Goal: Transaction & Acquisition: Purchase product/service

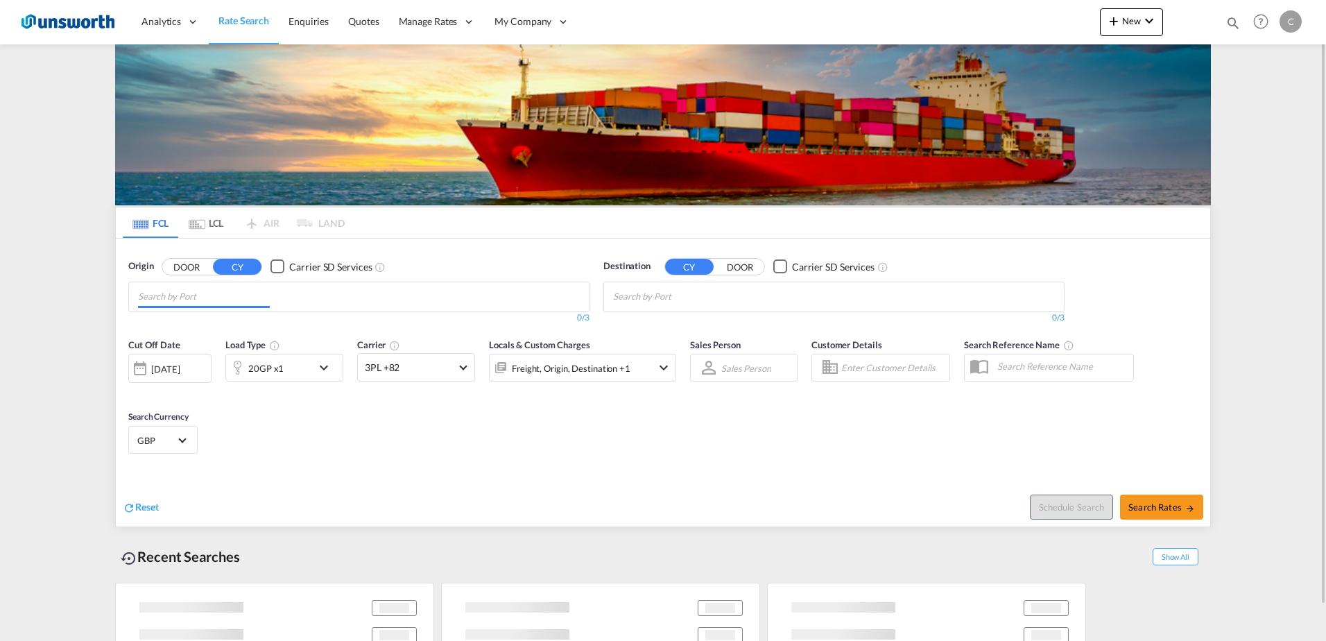
click at [203, 304] on input "Chips input." at bounding box center [204, 297] width 132 height 22
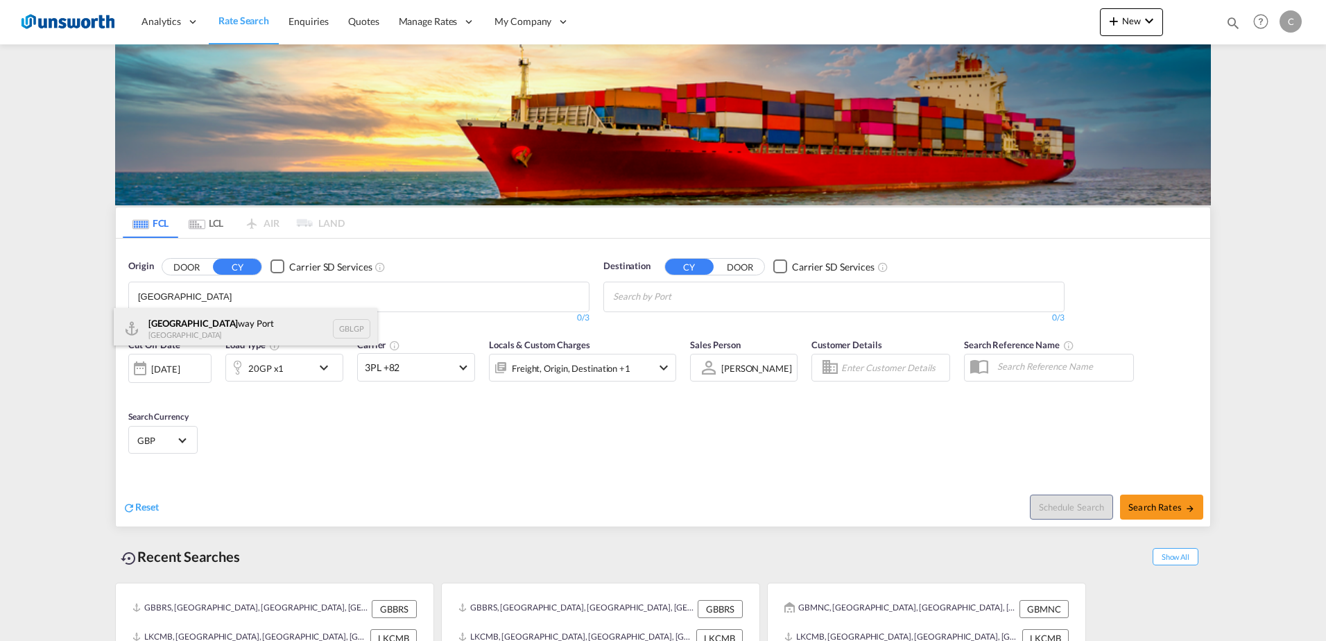
type input "[GEOGRAPHIC_DATA]"
click at [171, 338] on div "[GEOGRAPHIC_DATA] way [GEOGRAPHIC_DATA] GBLGP" at bounding box center [246, 329] width 264 height 42
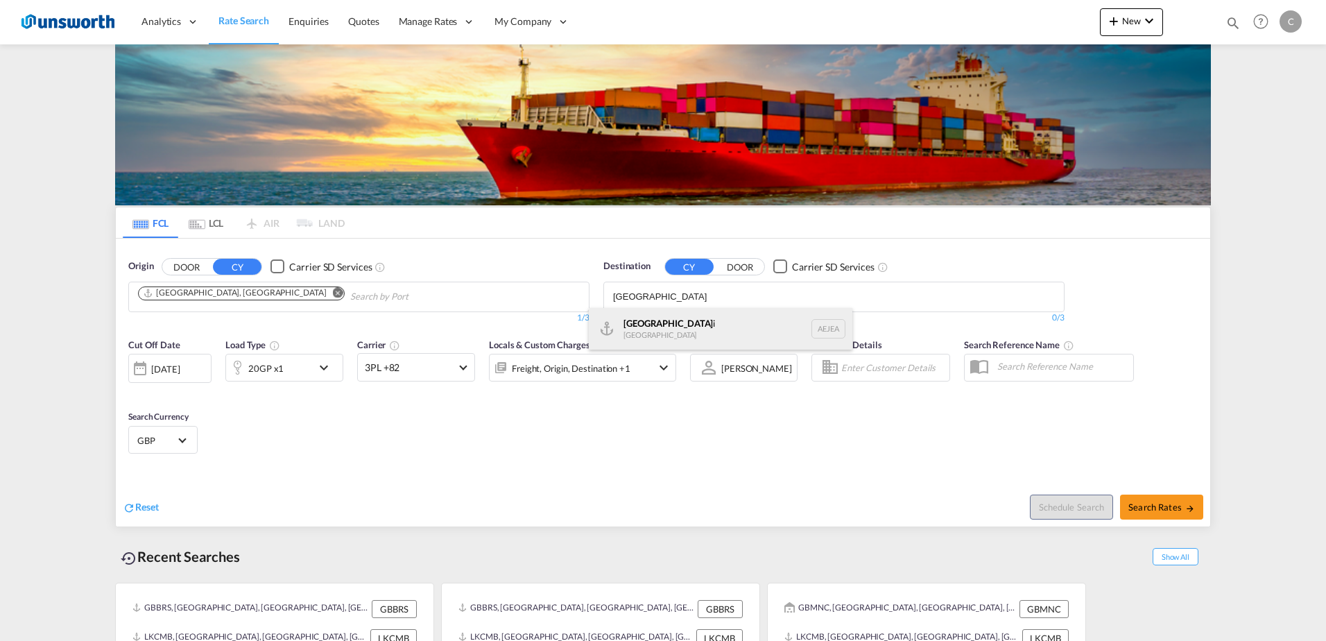
type input "[GEOGRAPHIC_DATA]"
click at [664, 333] on div "[GEOGRAPHIC_DATA] [GEOGRAPHIC_DATA]" at bounding box center [721, 329] width 264 height 42
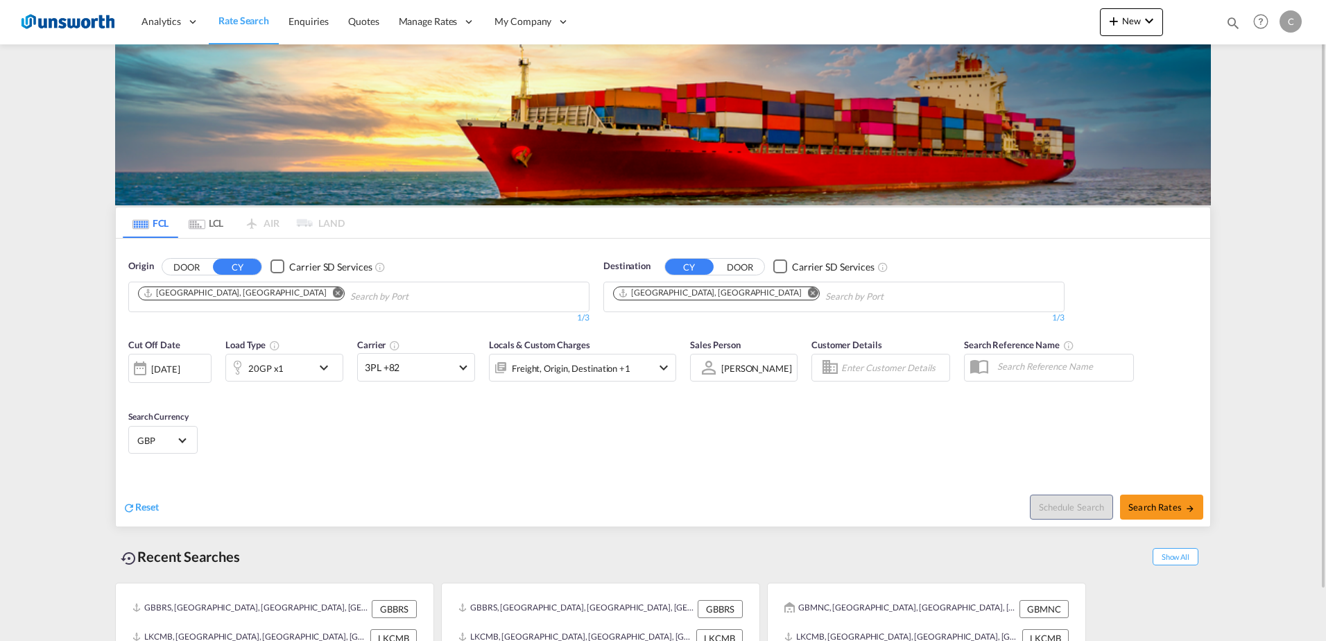
click at [664, 365] on md-icon "icon-chevron-down" at bounding box center [663, 367] width 17 height 17
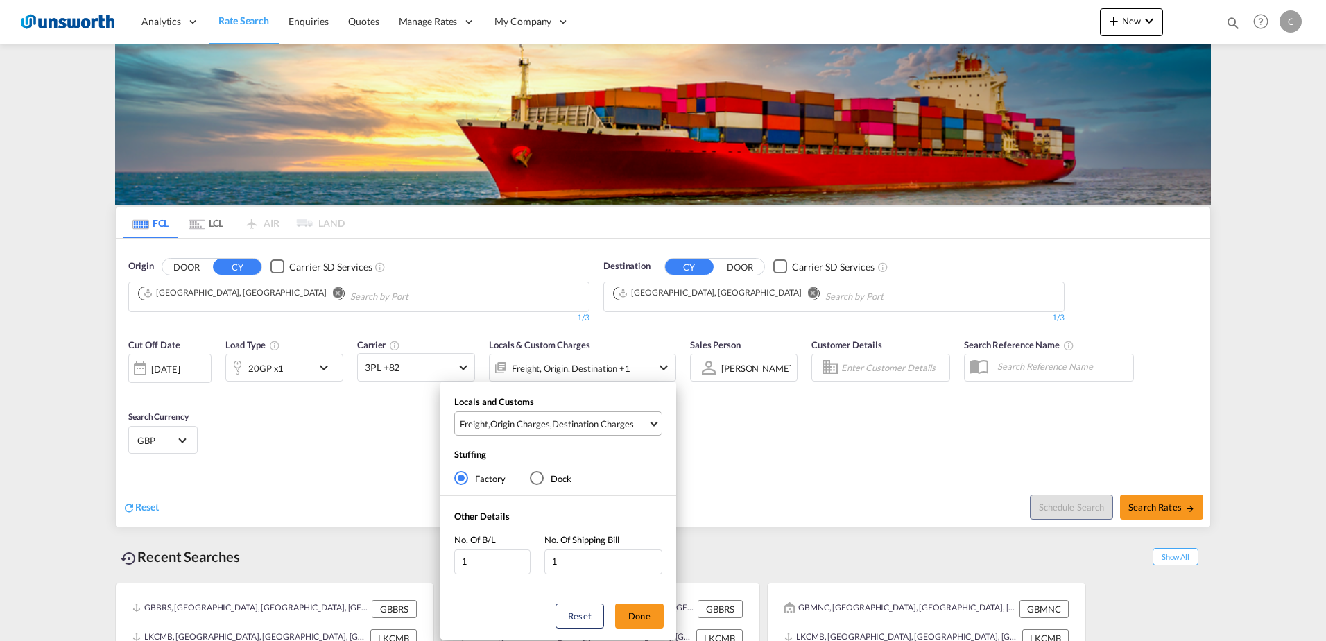
click at [640, 422] on span "Freight , Origin Charges , Destination Charges" at bounding box center [554, 424] width 188 height 12
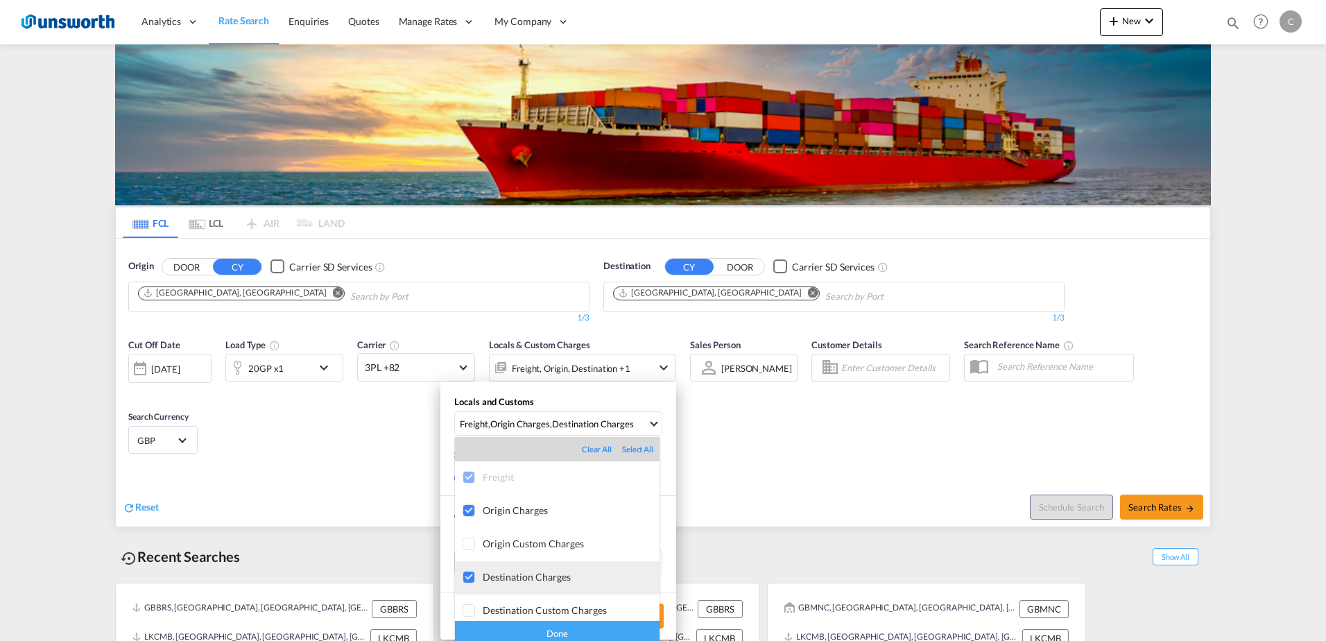
click at [558, 577] on div "Destination Charges" at bounding box center [571, 577] width 177 height 12
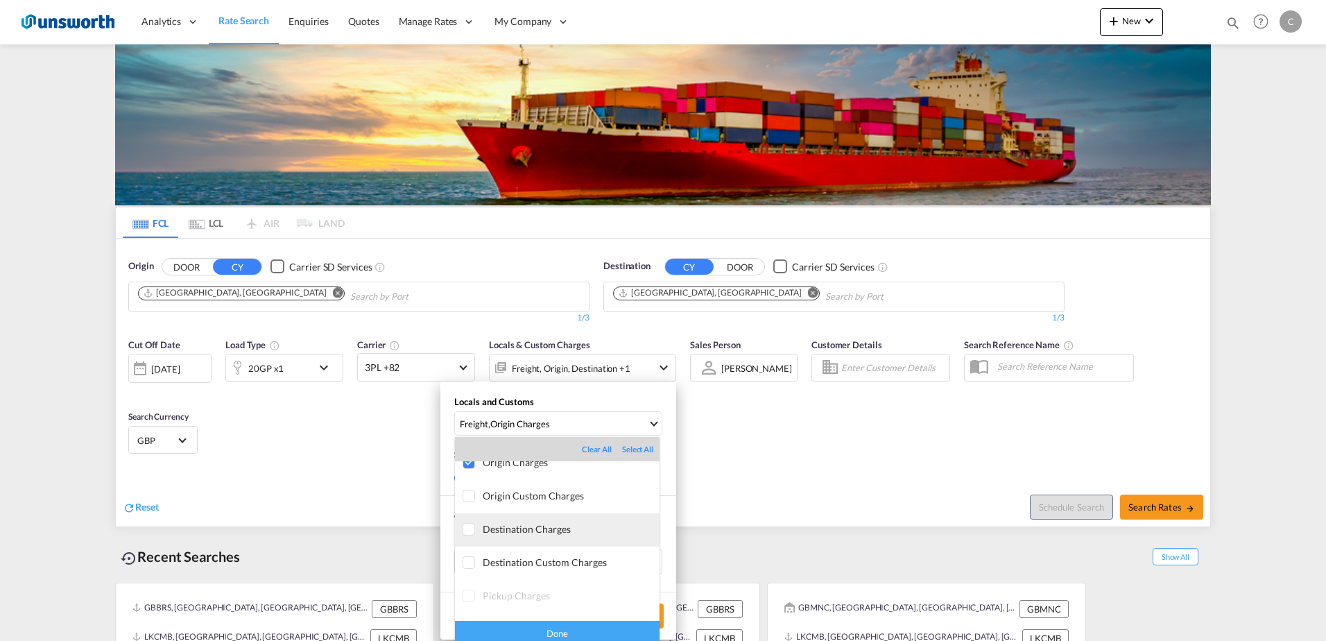
scroll to position [74, 0]
click at [594, 631] on div "Done" at bounding box center [557, 633] width 205 height 24
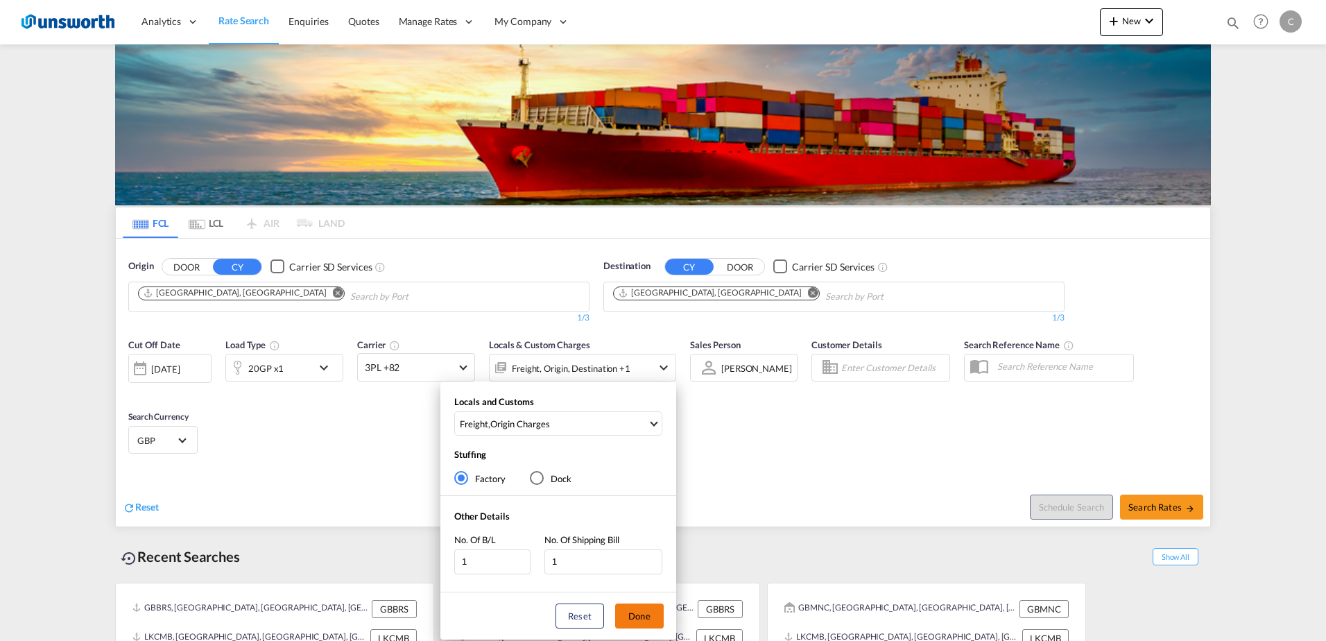
click at [639, 616] on button "Done" at bounding box center [639, 615] width 49 height 25
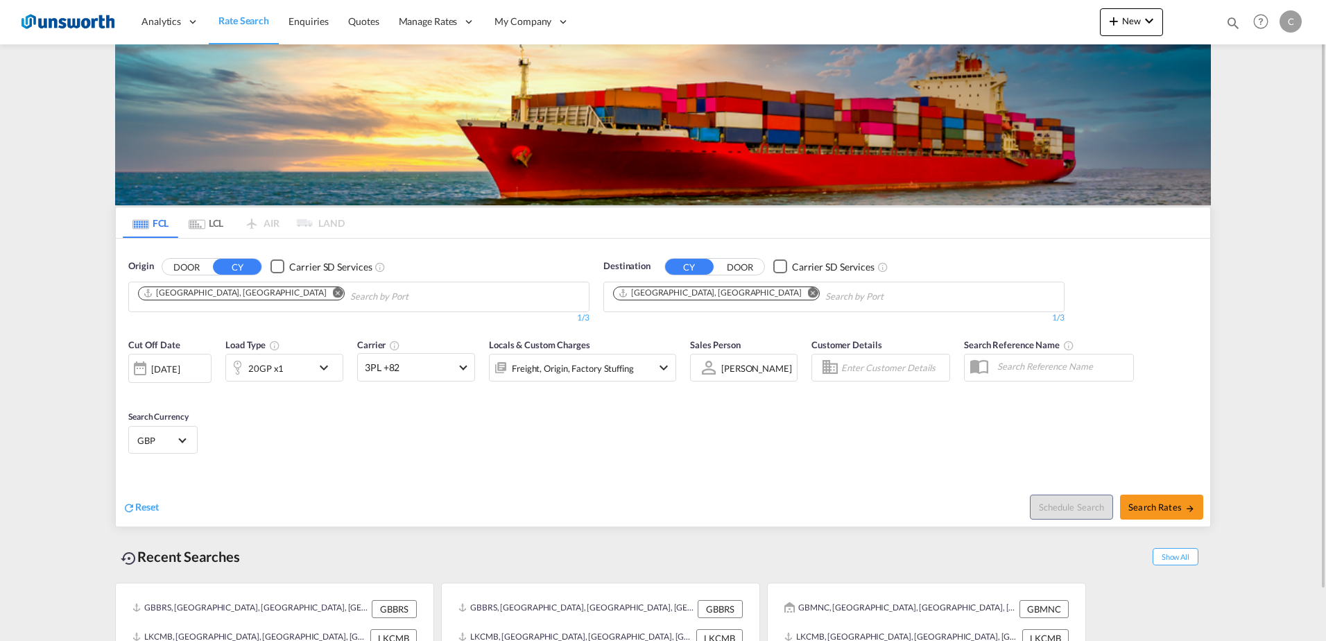
click at [659, 365] on md-icon "icon-chevron-down" at bounding box center [663, 367] width 17 height 17
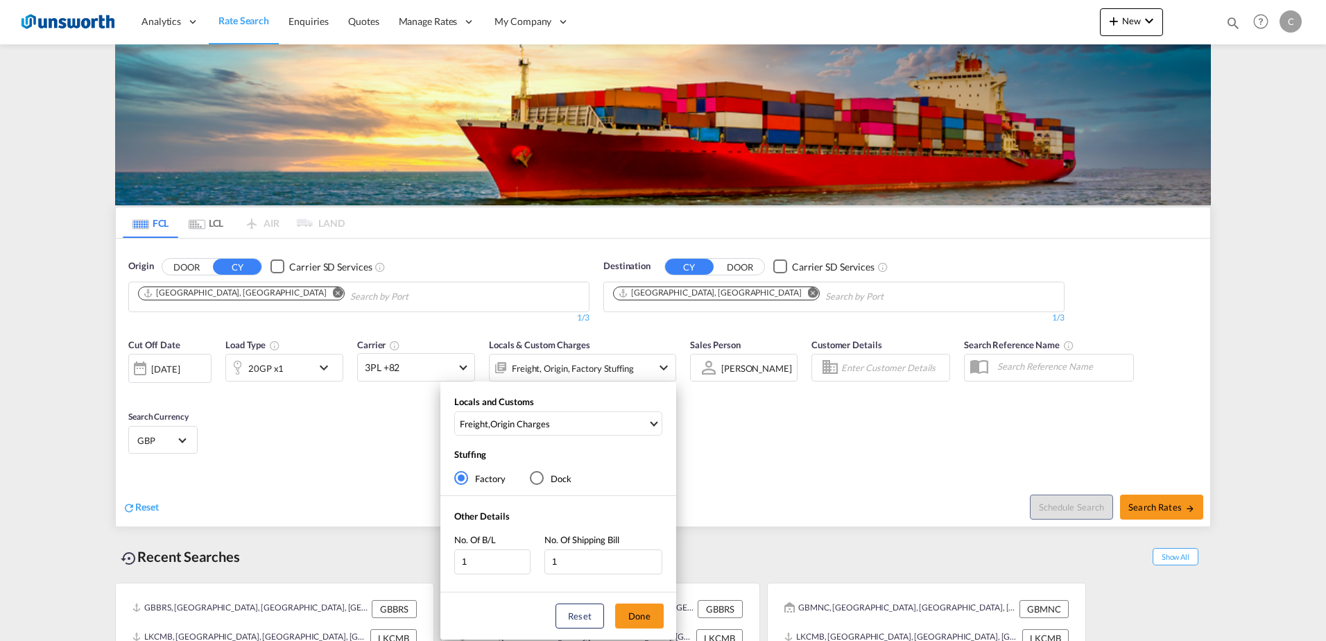
click at [539, 476] on div "Dock" at bounding box center [537, 478] width 14 height 14
click at [635, 613] on button "Done" at bounding box center [639, 615] width 49 height 25
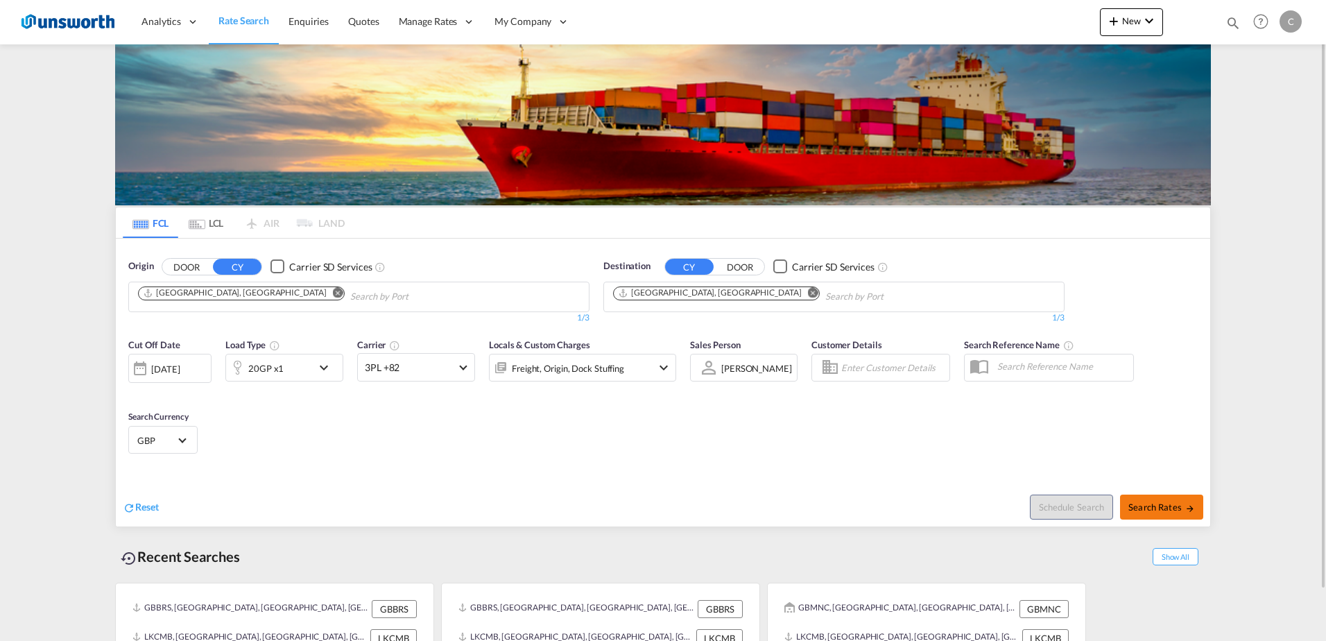
click at [1154, 502] on span "Search Rates" at bounding box center [1161, 506] width 67 height 11
type input "GBLGP to AEJEA / [DATE]"
